Goal: Communication & Community: Answer question/provide support

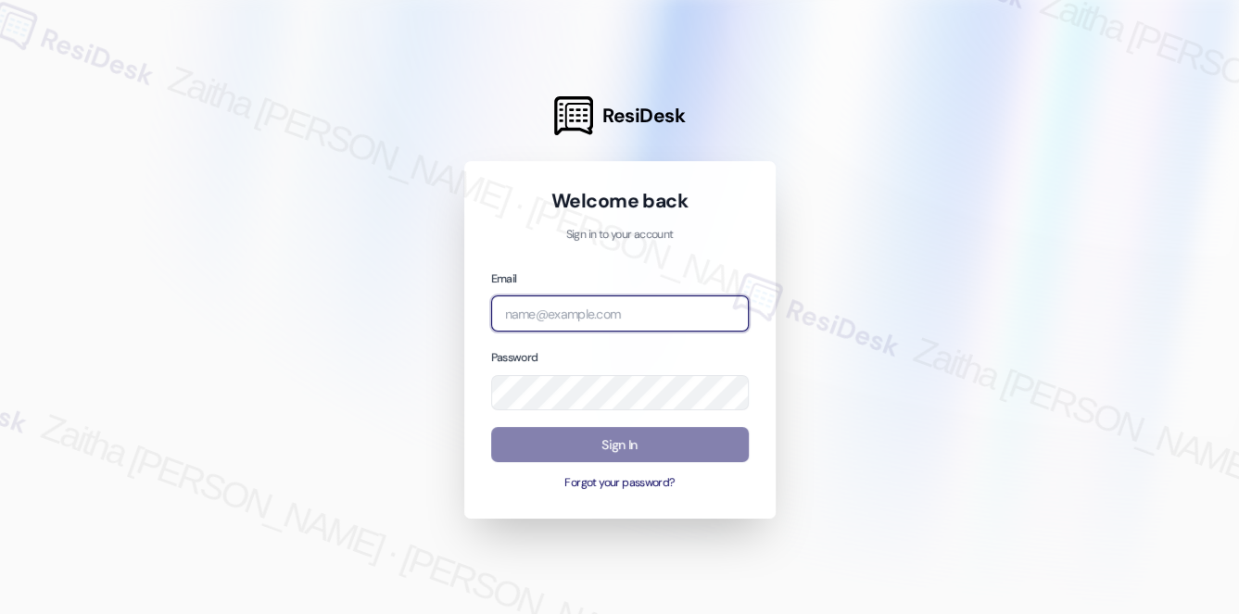
click at [546, 317] on input "email" at bounding box center [620, 314] width 258 height 36
type input "automated-surveys-grant_main-zaitha.mae.[PERSON_NAME]@grant_[DOMAIN_NAME]"
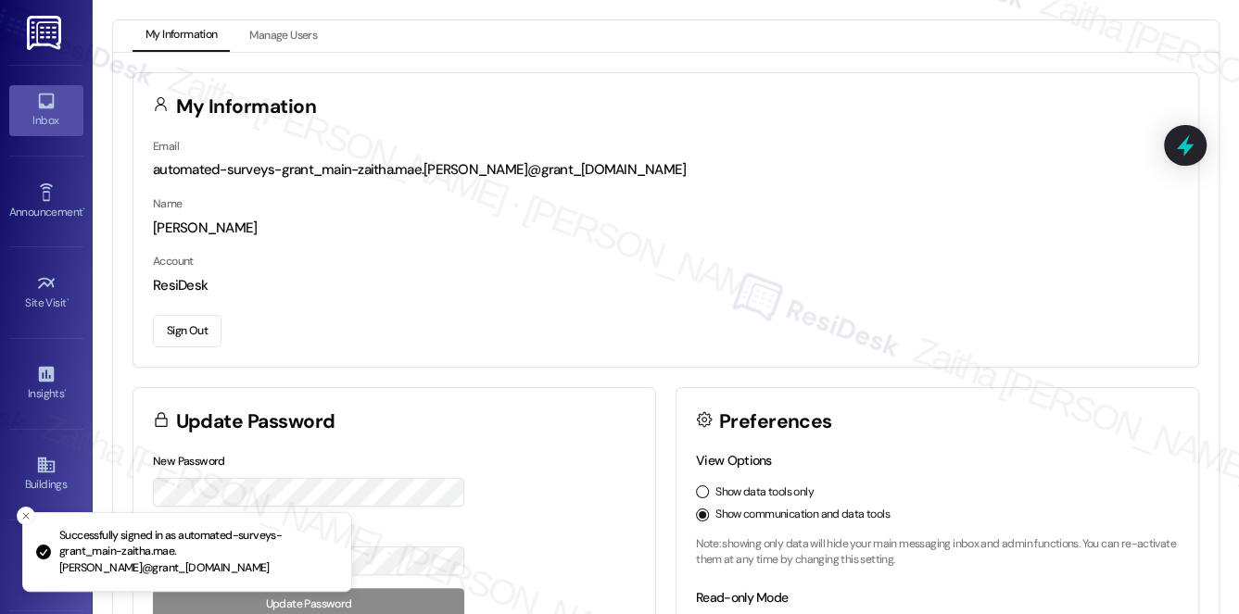
click at [55, 118] on div "Inbox" at bounding box center [46, 120] width 93 height 19
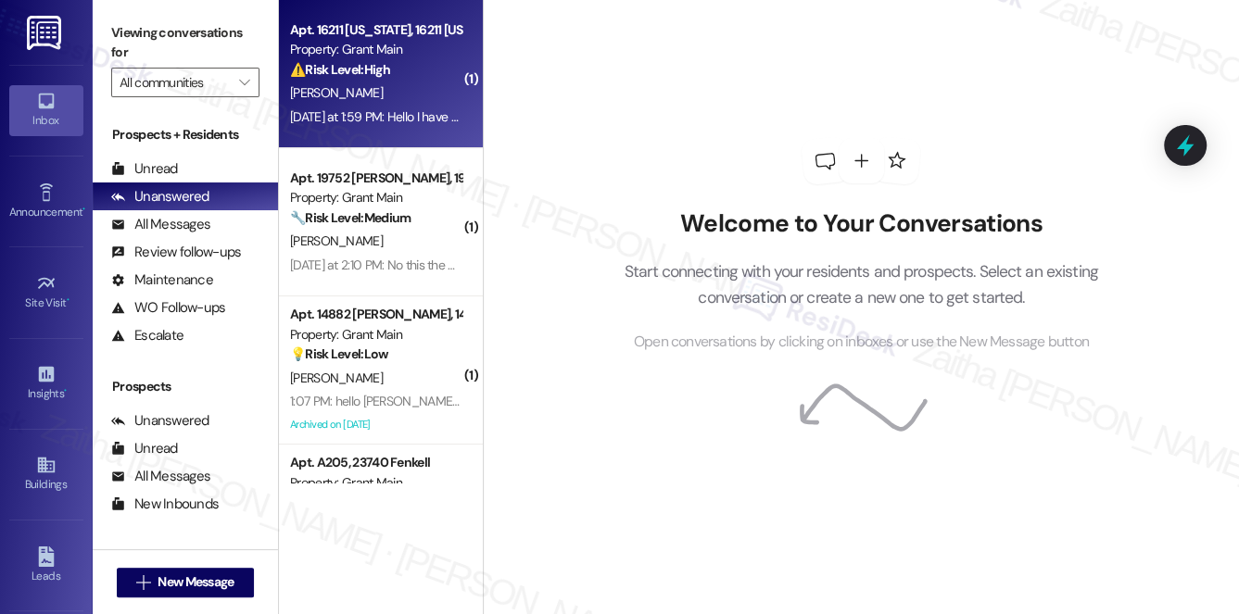
click at [402, 85] on div "[PERSON_NAME]" at bounding box center [375, 93] width 175 height 23
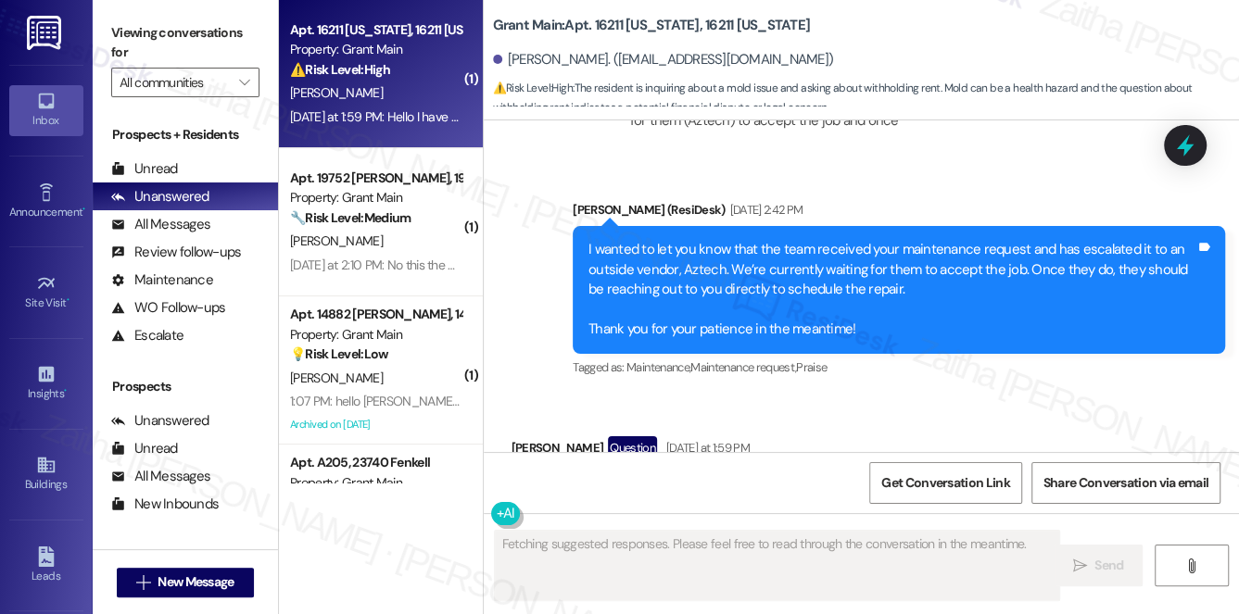
scroll to position [5541, 0]
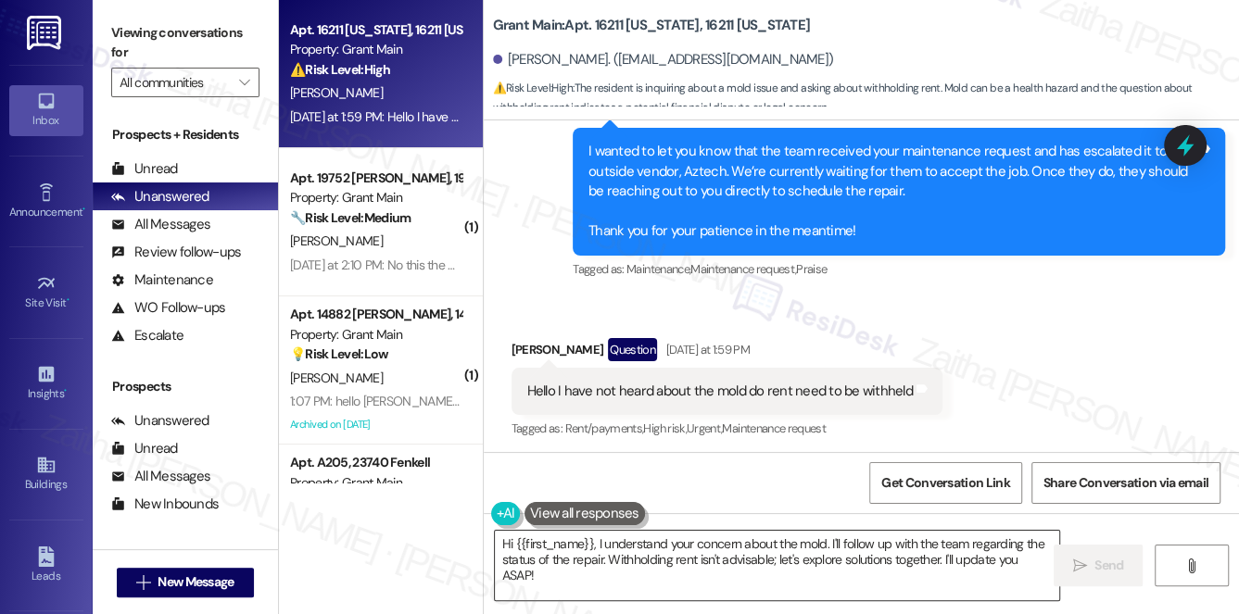
click at [810, 545] on textarea "Hi {{first_name}}, I understand your concern about the mold. I'll follow up wit…" at bounding box center [777, 566] width 565 height 70
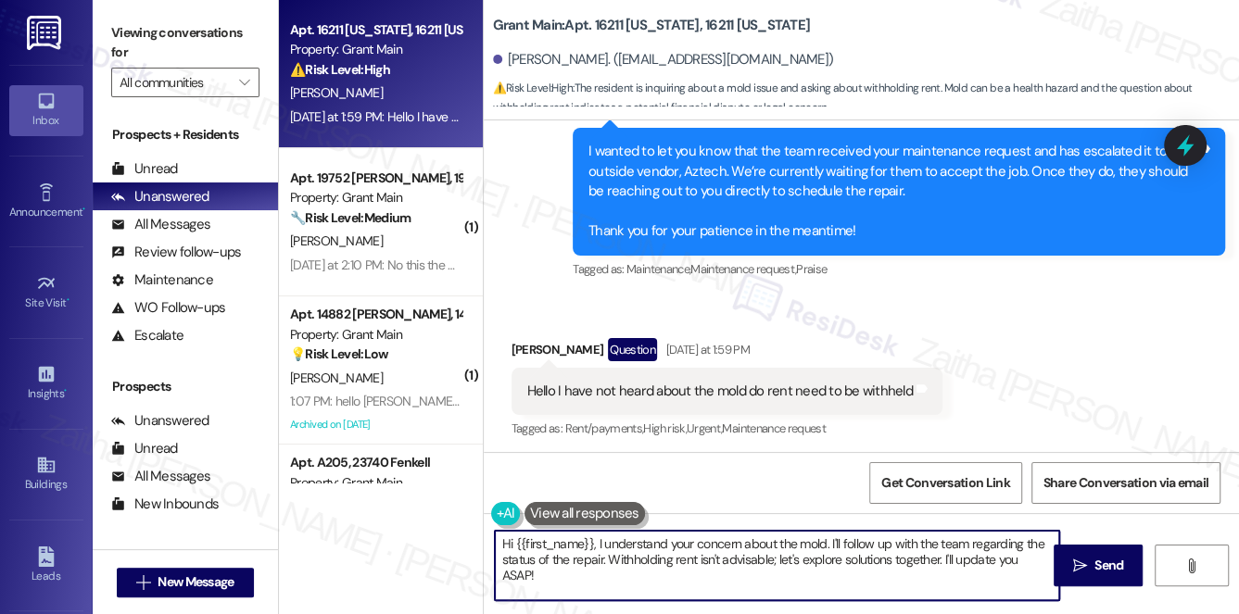
click at [810, 545] on textarea "Hi {{first_name}}, I understand your concern about the mold. I'll follow up wit…" at bounding box center [777, 566] width 565 height 70
click at [593, 547] on textarea "Hi {{first_name}}, I understand your concern. I'll follow up with the team rega…" at bounding box center [777, 566] width 565 height 70
click at [658, 560] on textarea "Hi {{first_name}}, thank you for following up. I understand your concern. I'll …" at bounding box center [777, 566] width 565 height 70
drag, startPoint x: 709, startPoint y: 558, endPoint x: 726, endPoint y: 579, distance: 27.1
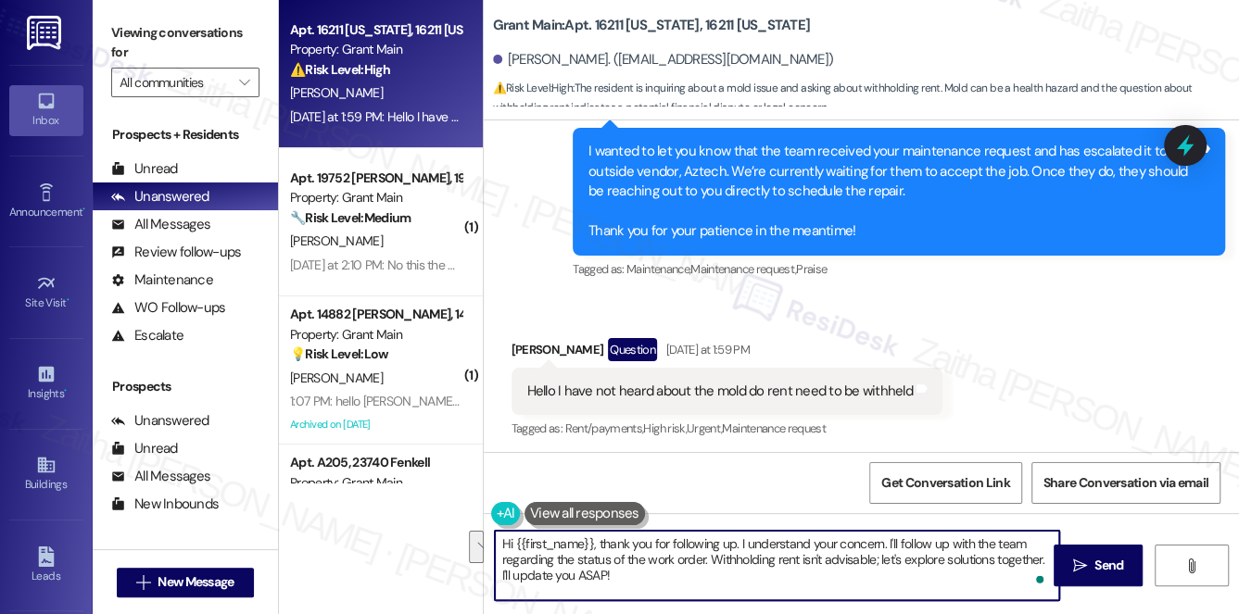
click at [726, 579] on textarea "Hi {{first_name}}, thank you for following up. I understand your concern. I'll …" at bounding box center [777, 566] width 565 height 70
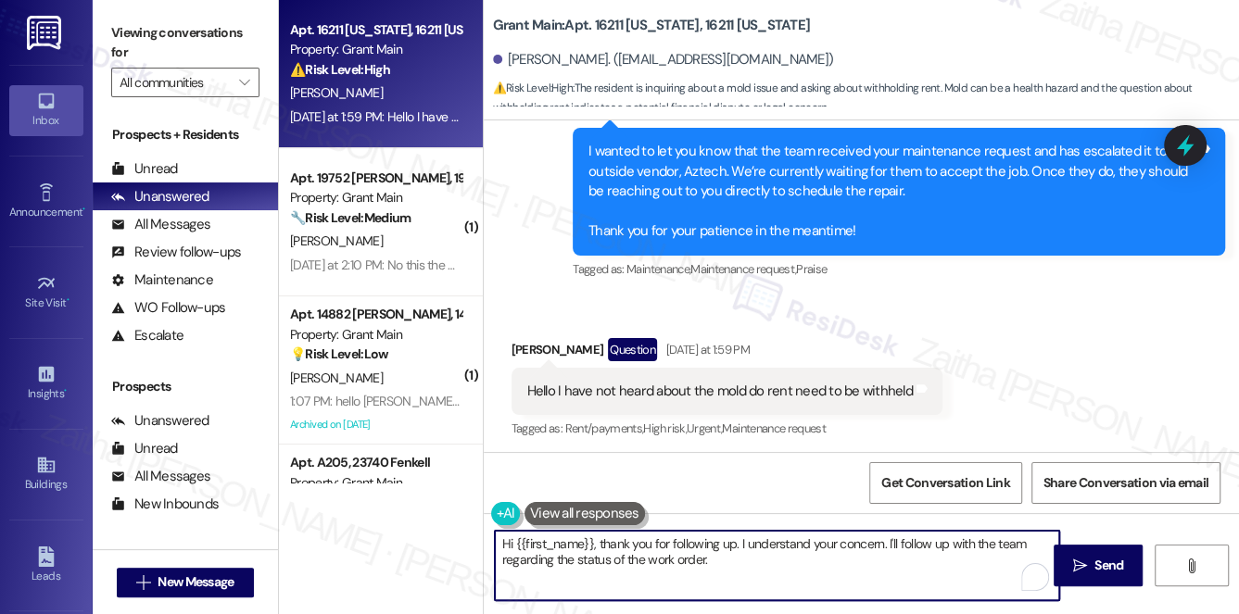
click at [605, 18] on b "Grant Main: Apt. 16211 [US_STATE], 16211 [US_STATE]" at bounding box center [652, 25] width 318 height 19
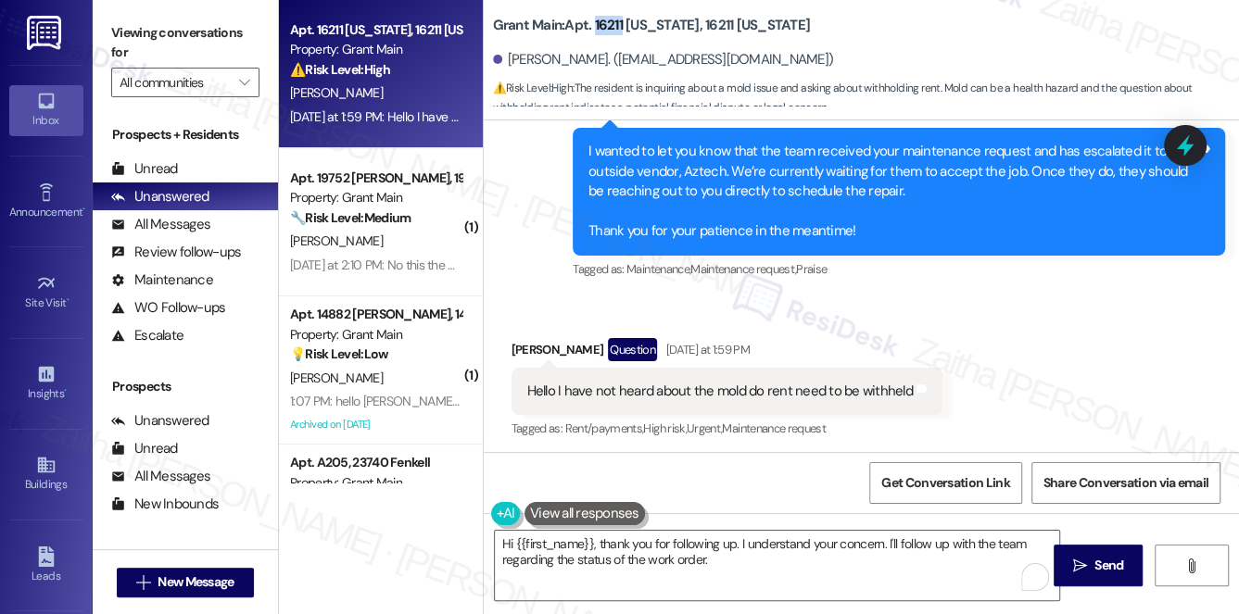
click at [605, 18] on b "Grant Main: Apt. 16211 [US_STATE], 16211 [US_STATE]" at bounding box center [652, 25] width 318 height 19
copy b "16211"
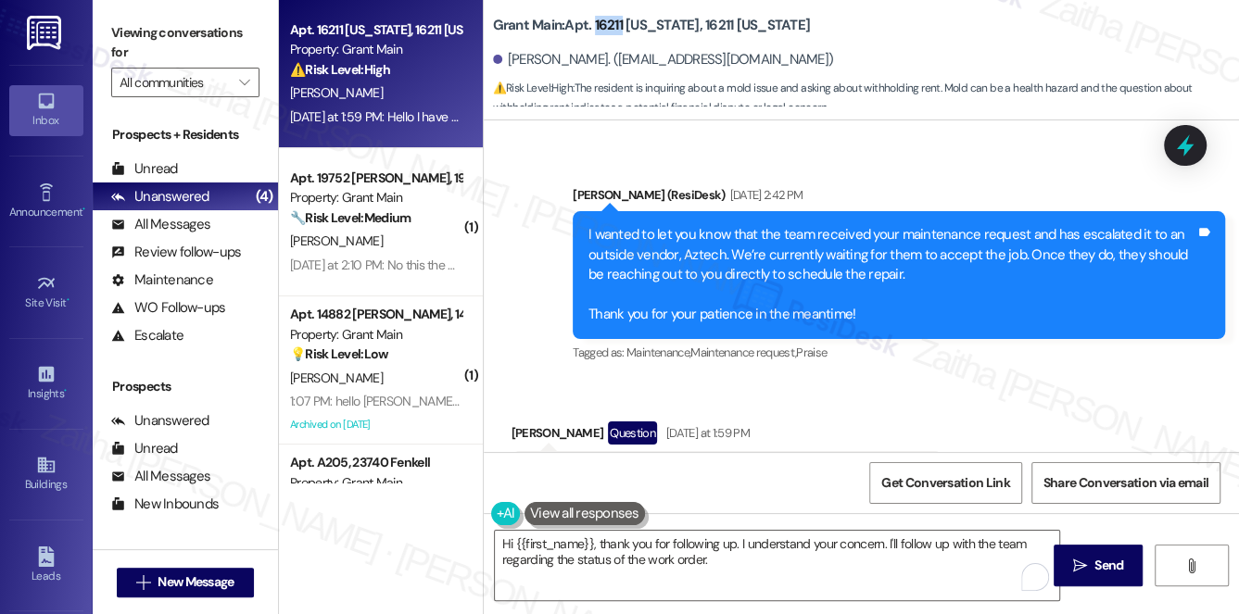
scroll to position [5542, 0]
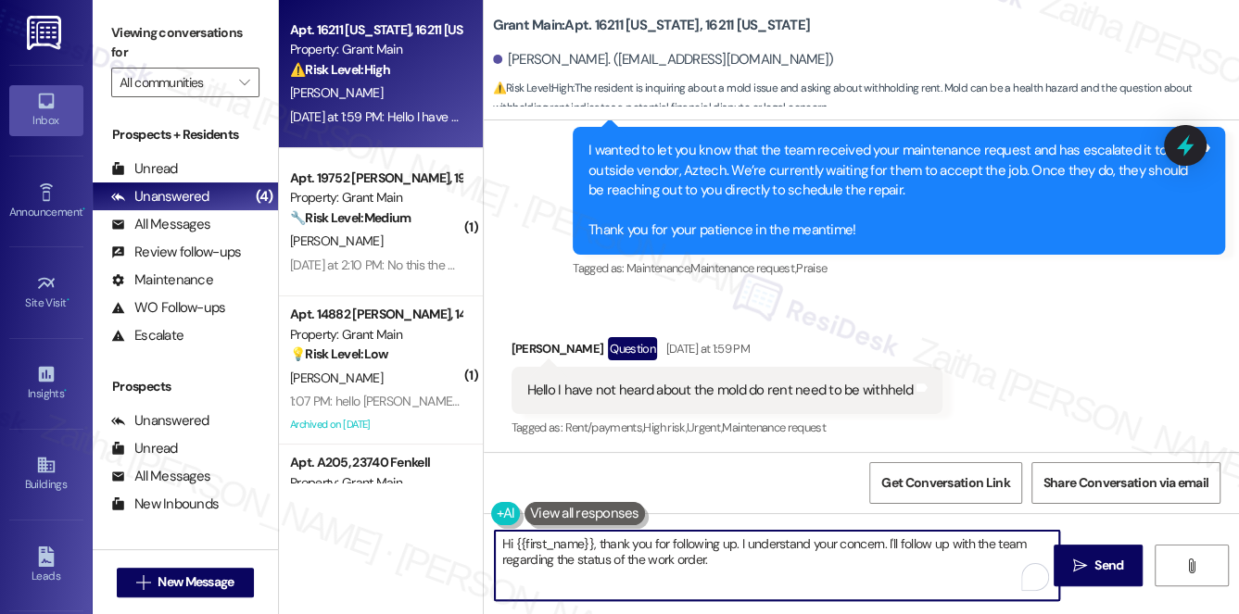
click at [722, 566] on textarea "Hi {{first_name}}, thank you for following up. I understand your concern. I'll …" at bounding box center [777, 566] width 565 height 70
click at [815, 557] on textarea "Hi {{first_name}}, thank you for following up. I understand your concern. I'll …" at bounding box center [777, 566] width 565 height 70
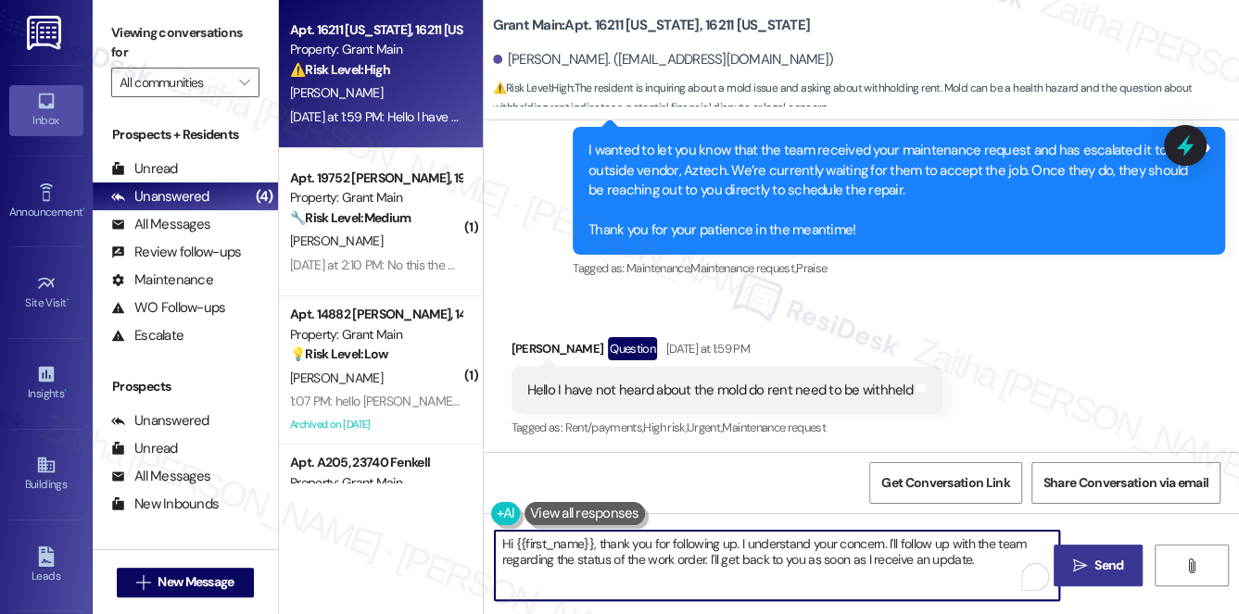
type textarea "Hi {{first_name}}, thank you for following up. I understand your concern. I'll …"
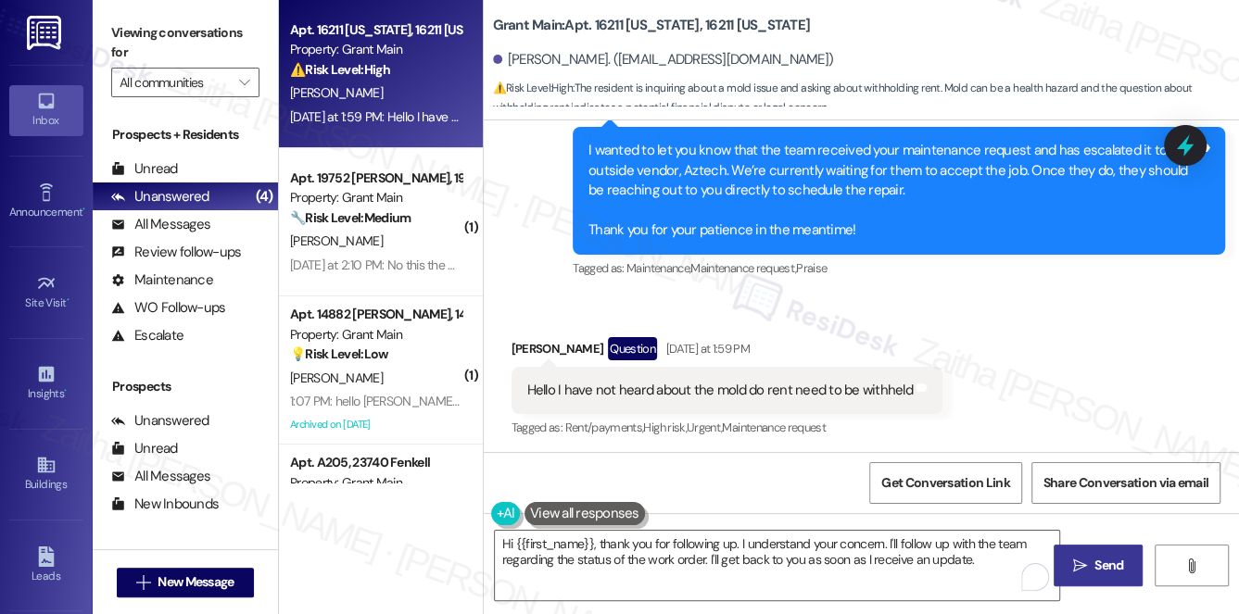
drag, startPoint x: 1119, startPoint y: 561, endPoint x: 1105, endPoint y: 548, distance: 19.7
click at [1119, 561] on span "Send" at bounding box center [1108, 565] width 29 height 19
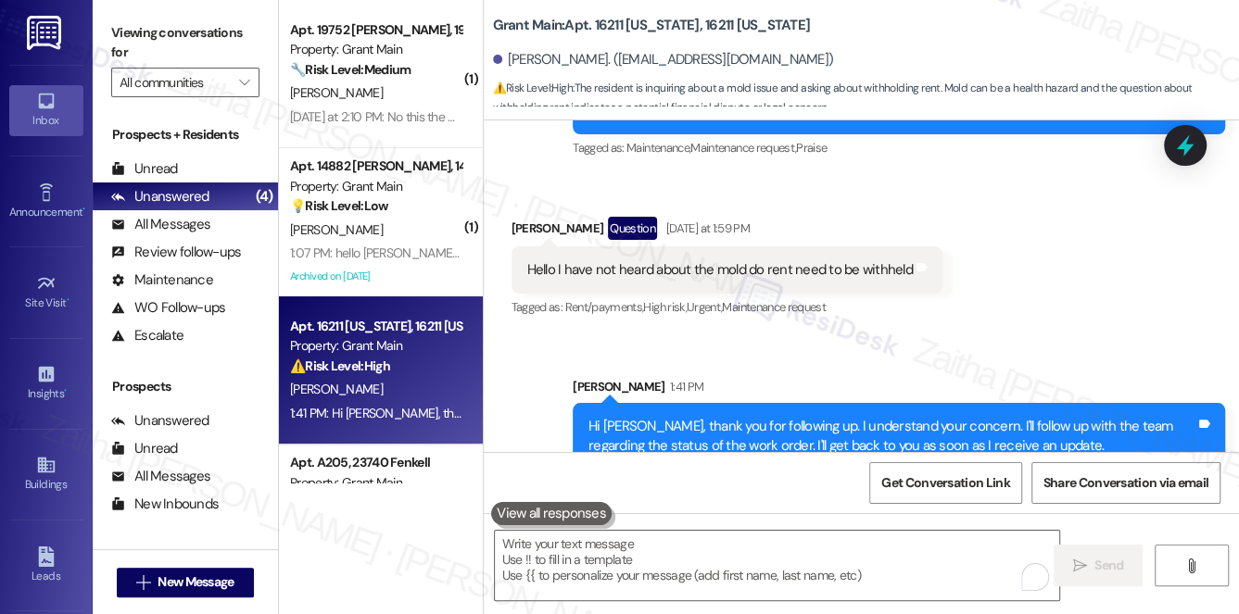
scroll to position [5691, 0]
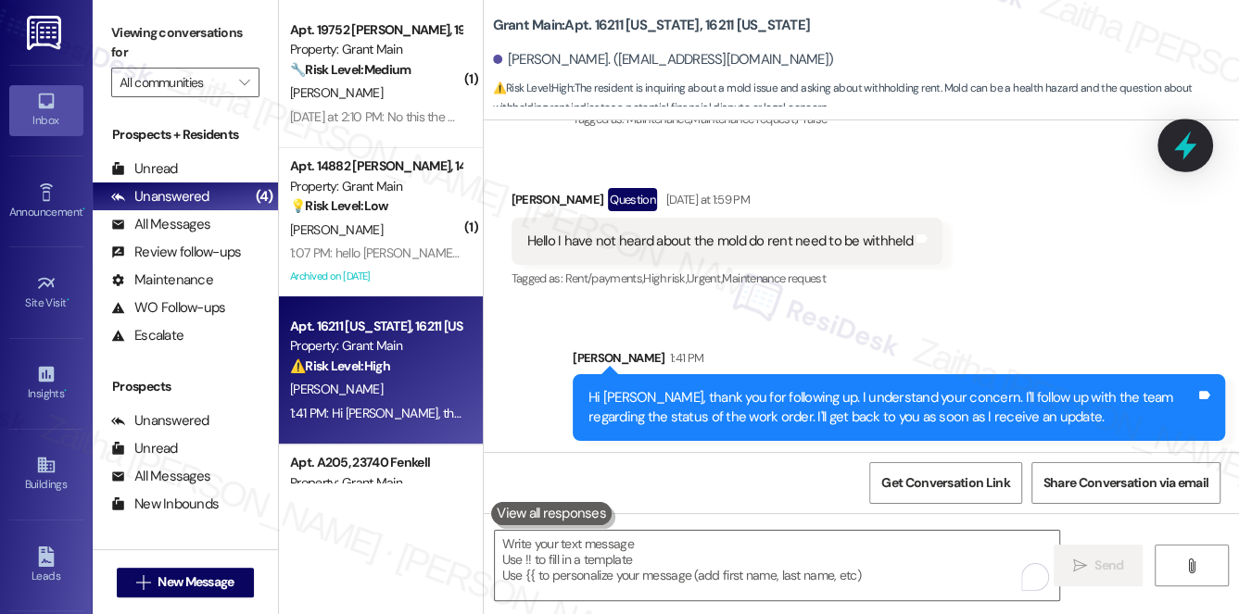
click at [1181, 146] on icon at bounding box center [1185, 146] width 22 height 29
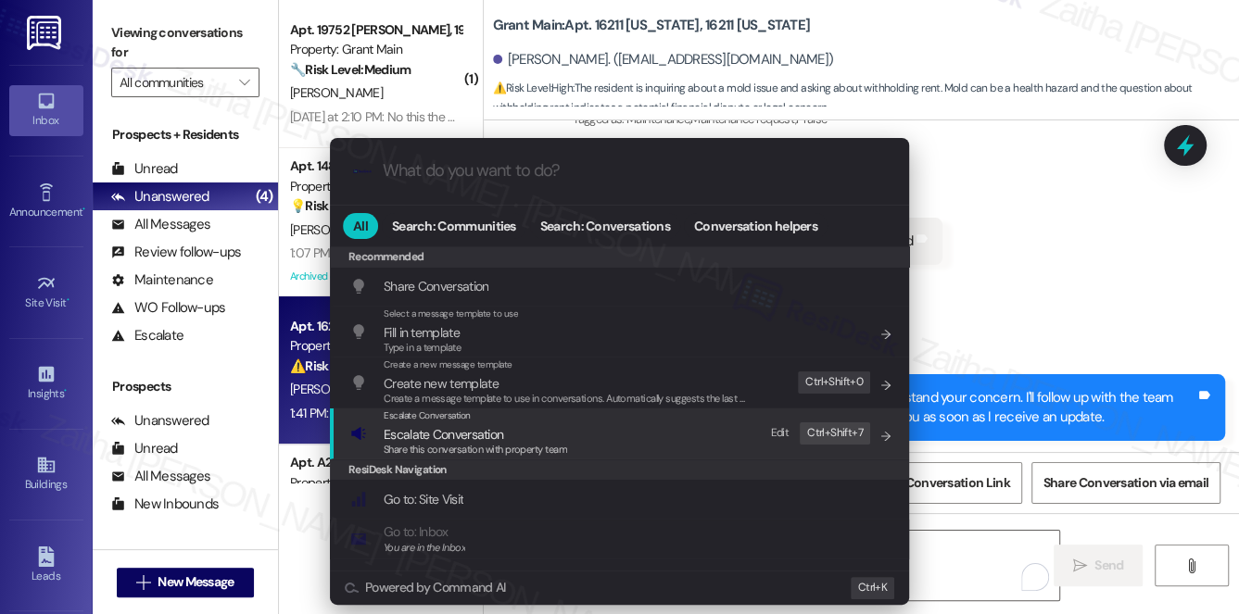
click at [459, 432] on span "Escalate Conversation" at bounding box center [444, 434] width 120 height 17
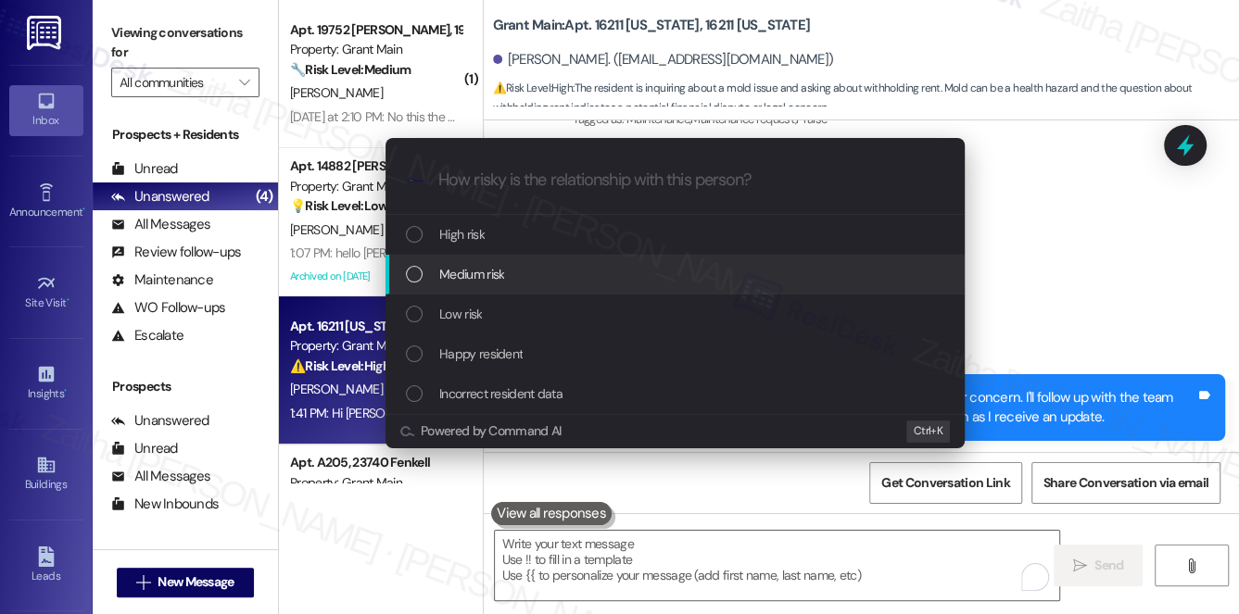
click at [525, 271] on div "Medium risk" at bounding box center [677, 274] width 542 height 20
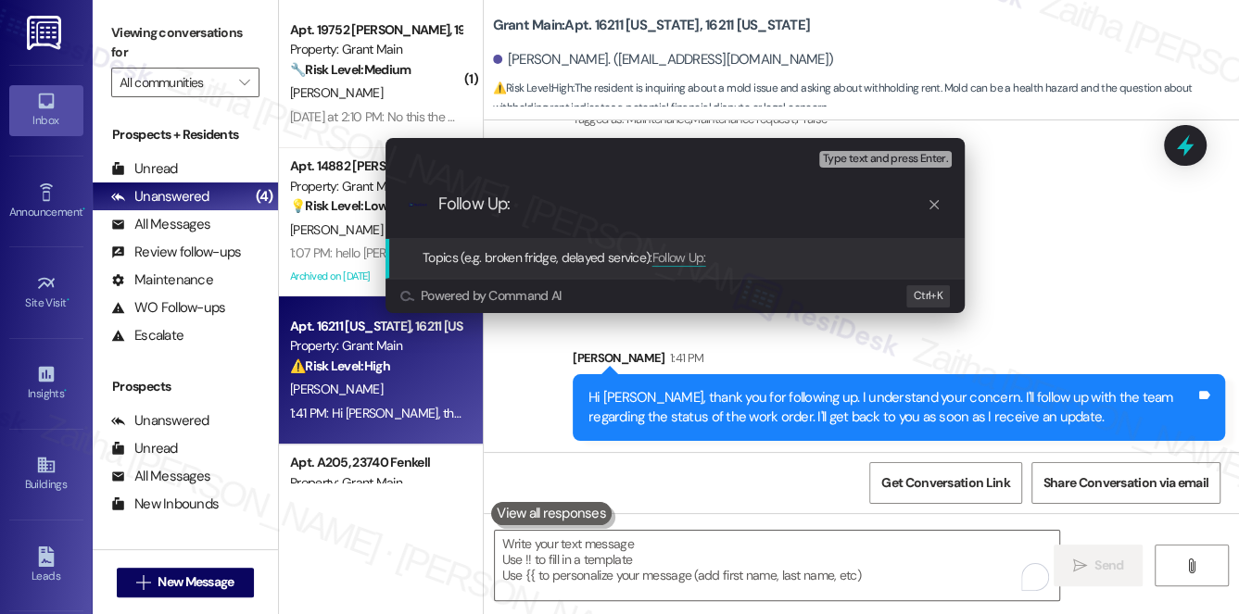
paste input "Service Request #47765"
paste input "Mold in downstairs bathroom"
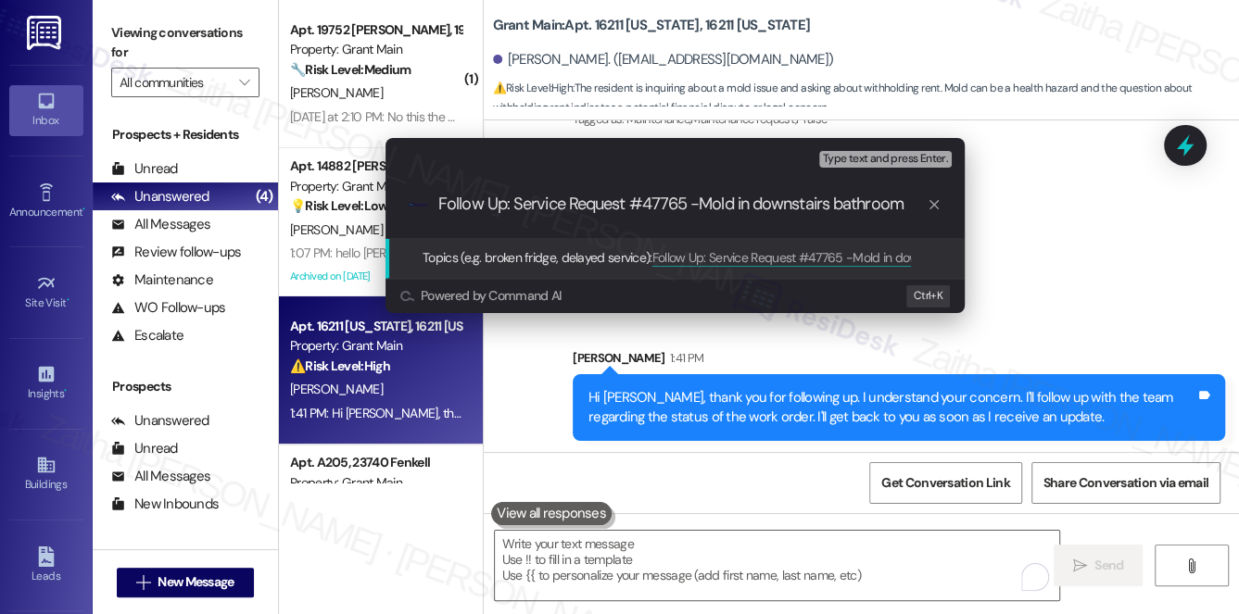
click at [722, 203] on input "Follow Up: Service Request #47765 -Mold in downstairs bathroom" at bounding box center [682, 204] width 488 height 19
click at [728, 204] on input "Follow Up: Service Request #47765 -Mositure in downstairs bathroom" at bounding box center [682, 204] width 488 height 19
type input "Follow Up: Service Request #47765 -Moisture in downstairs bathroom"
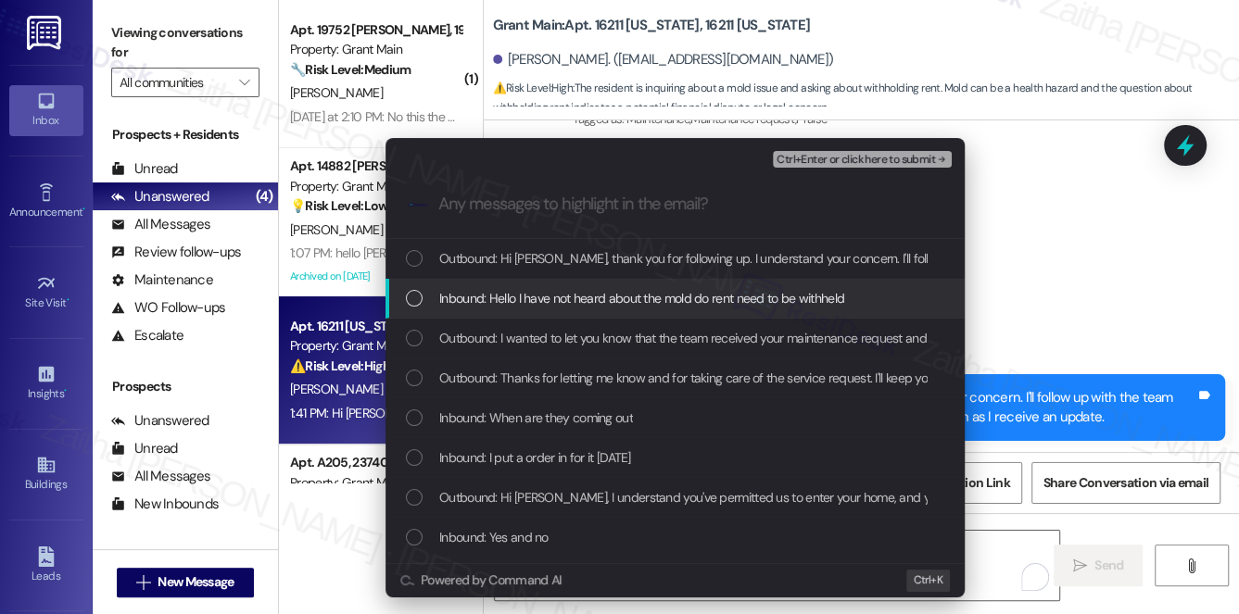
click at [679, 297] on span "Inbound: Hello I have not heard about the mold do rent need to be withheld" at bounding box center [641, 298] width 405 height 20
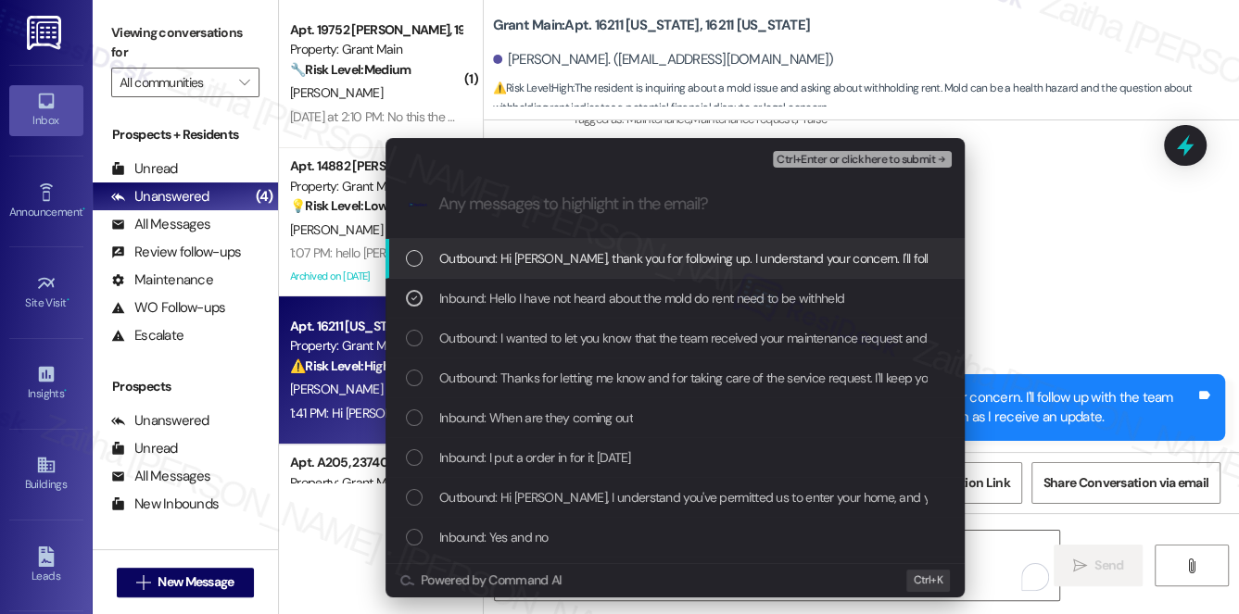
click at [851, 166] on span "Ctrl+Enter or click here to submit" at bounding box center [856, 160] width 158 height 13
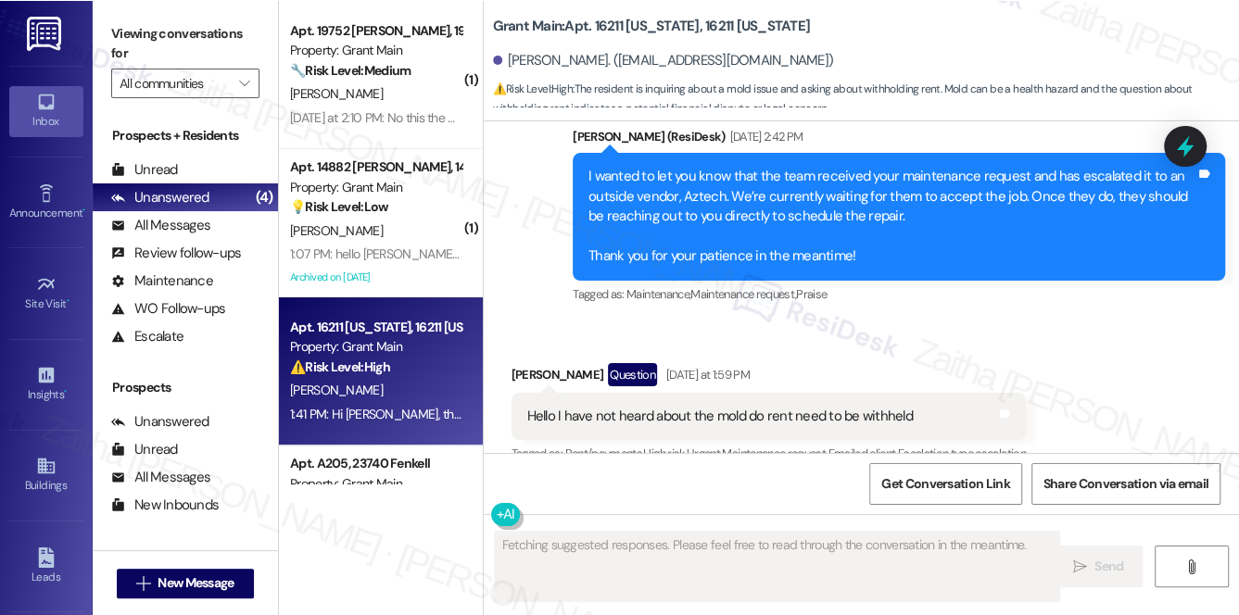
scroll to position [5541, 0]
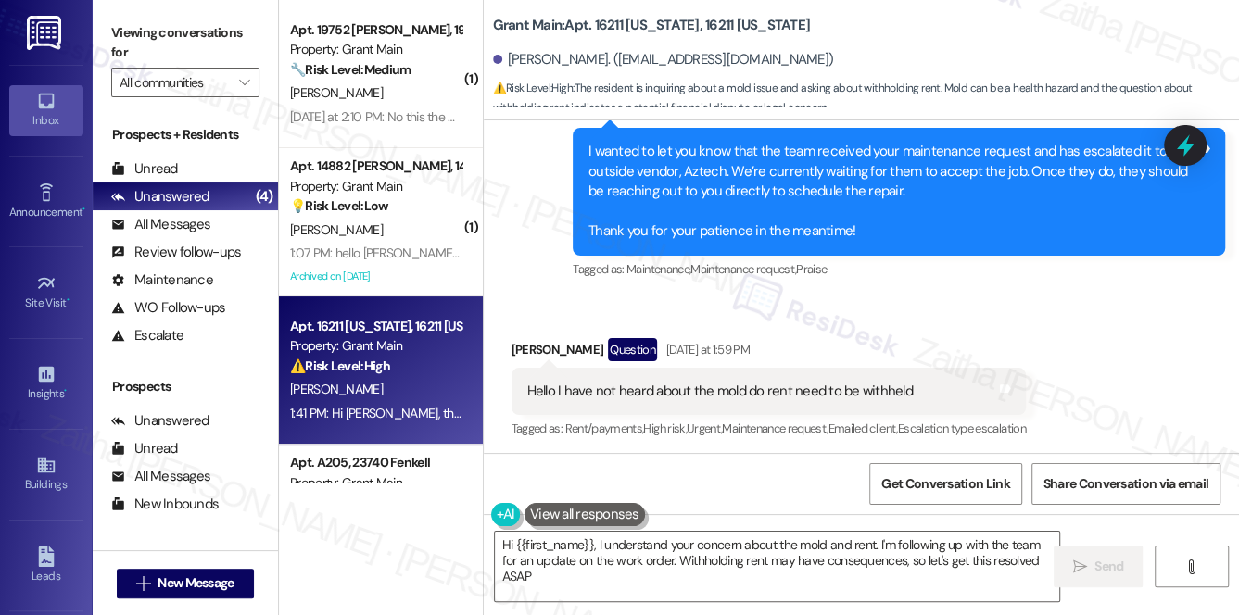
type textarea "Hi {{first_name}}, I understand your concern about the mold and rent. I'm follo…"
